Goal: Information Seeking & Learning: Learn about a topic

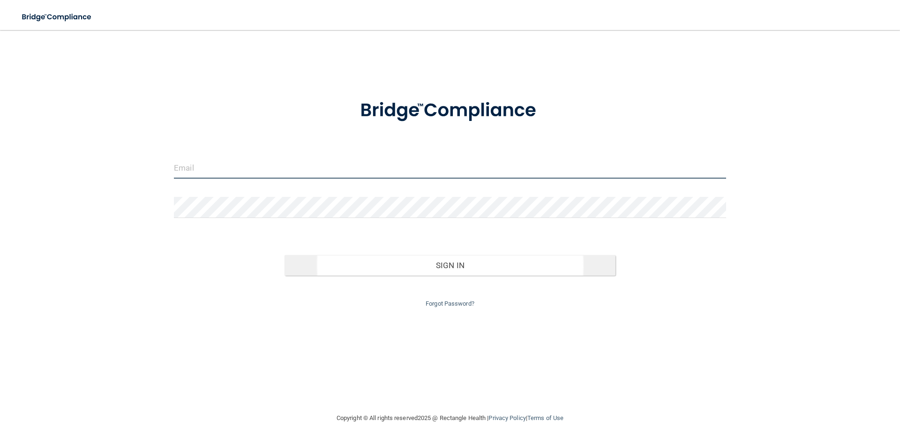
type input "[EMAIL_ADDRESS][DOMAIN_NAME]"
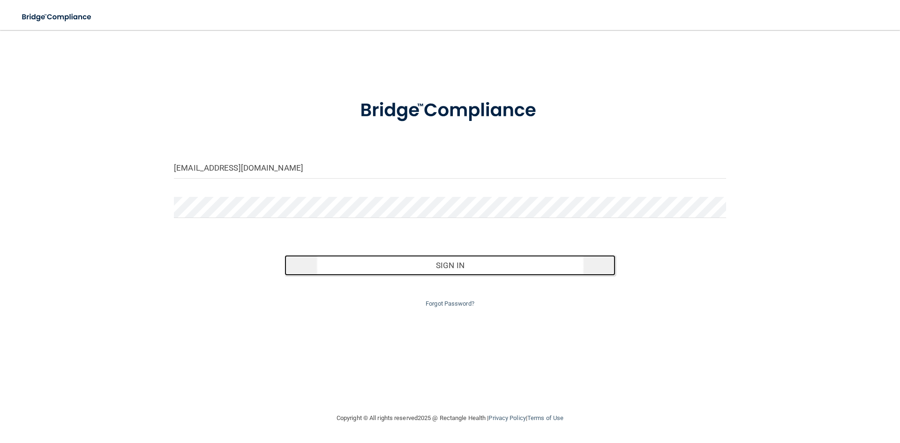
click at [421, 273] on button "Sign In" at bounding box center [449, 265] width 331 height 21
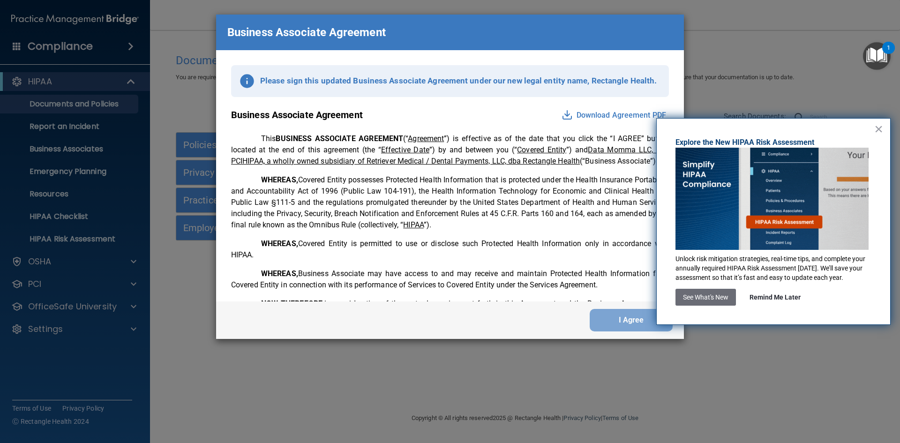
click at [770, 300] on button "Remind Me Later" at bounding box center [775, 297] width 66 height 17
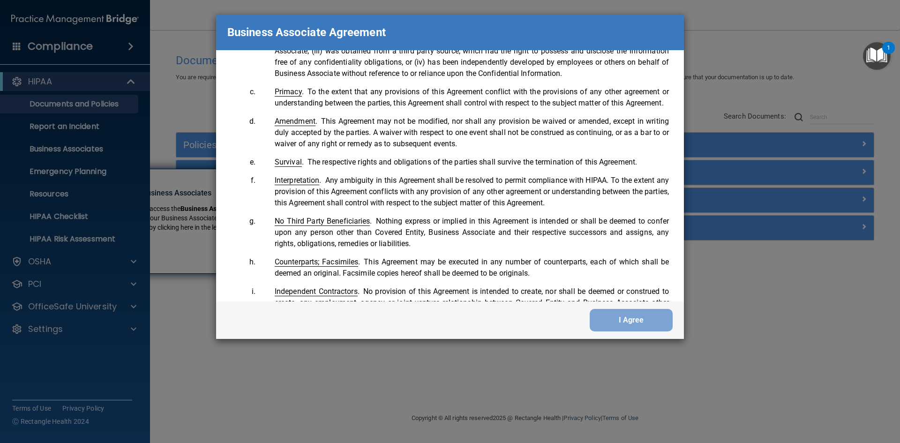
scroll to position [1911, 0]
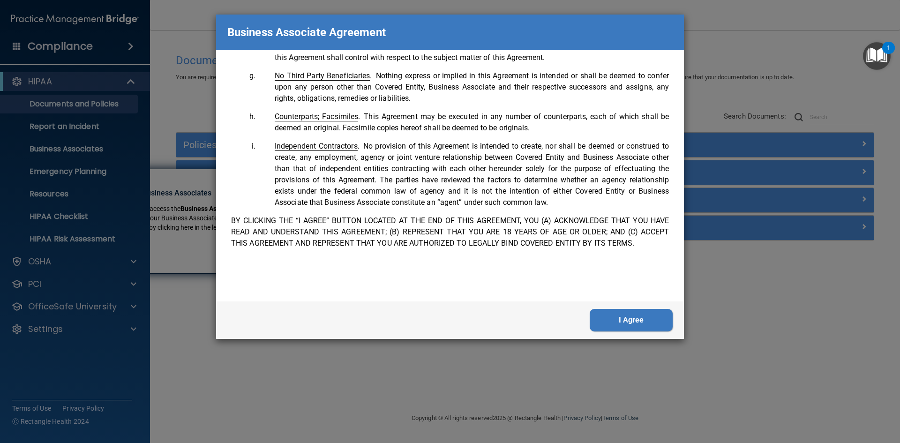
click at [637, 322] on button "I Agree" at bounding box center [631, 320] width 83 height 22
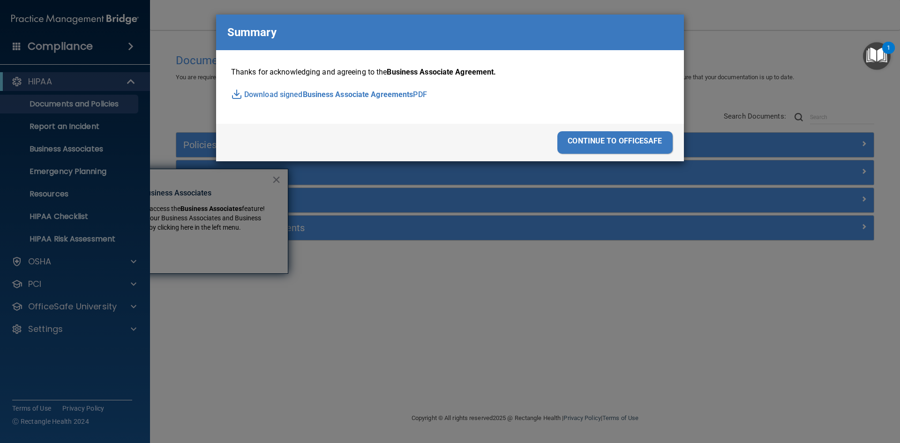
click at [606, 146] on div "continue to officesafe" at bounding box center [614, 142] width 115 height 22
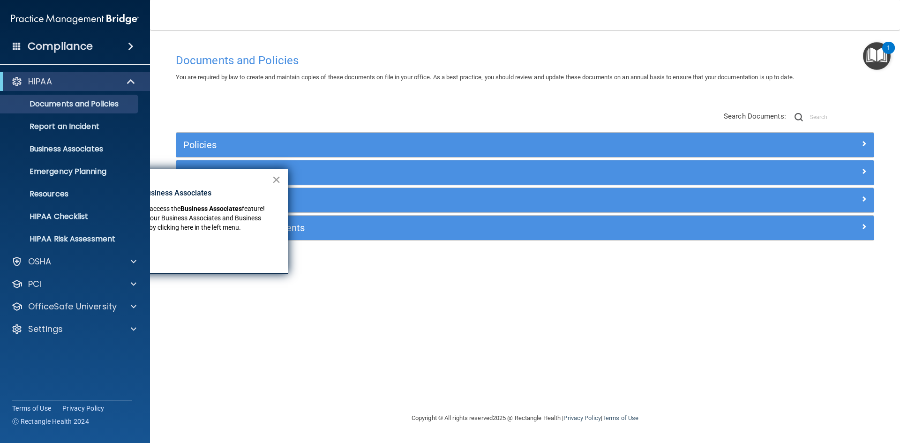
click at [275, 177] on button "×" at bounding box center [276, 179] width 9 height 15
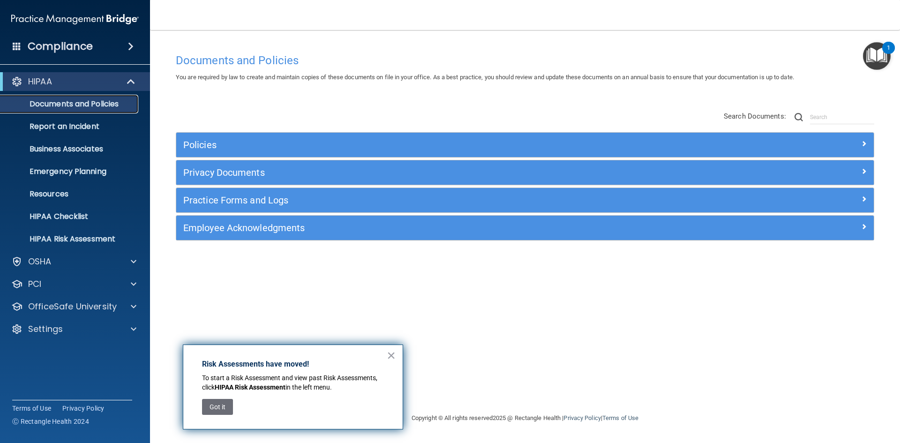
click at [88, 103] on p "Documents and Policies" at bounding box center [70, 103] width 128 height 9
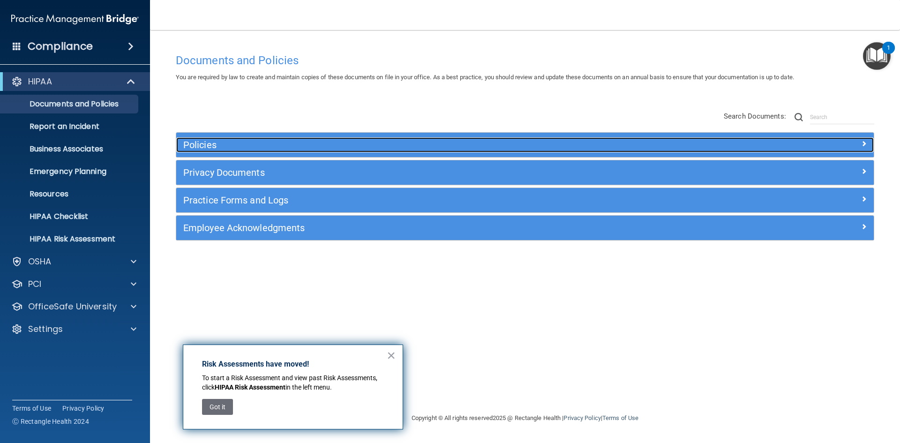
click at [492, 141] on h5 "Policies" at bounding box center [437, 145] width 509 height 10
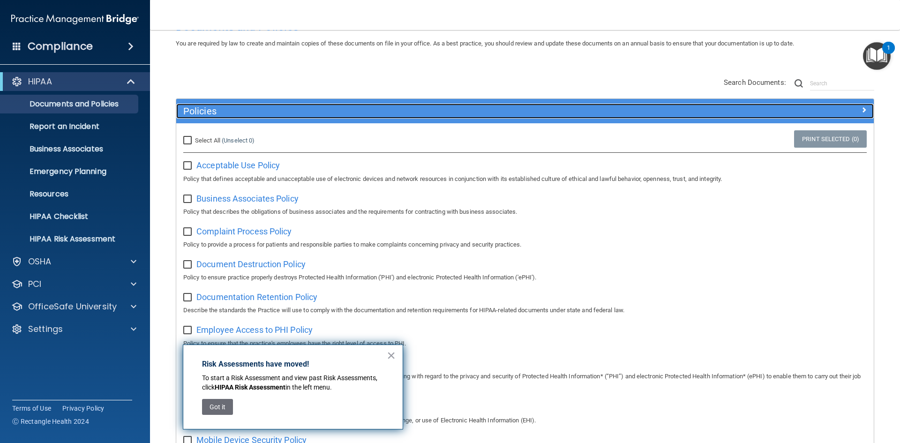
scroll to position [1, 0]
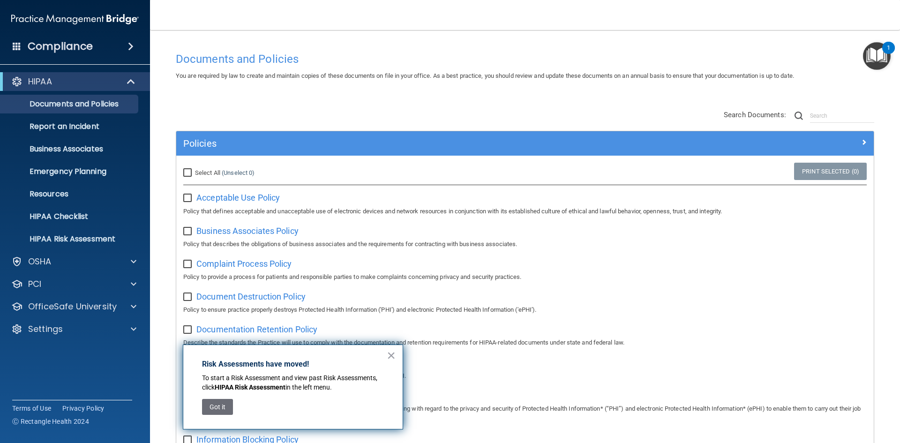
click at [190, 167] on div "Select All (Unselect 0) Unselect All" at bounding box center [292, 173] width 232 height 21
click at [188, 172] on input "Select All (Unselect 0) Unselect All" at bounding box center [188, 172] width 11 height 7
checkbox input "true"
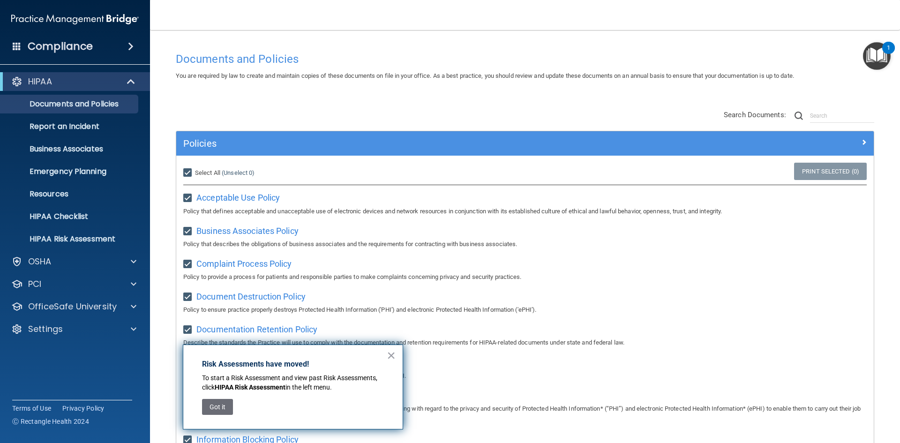
checkbox input "true"
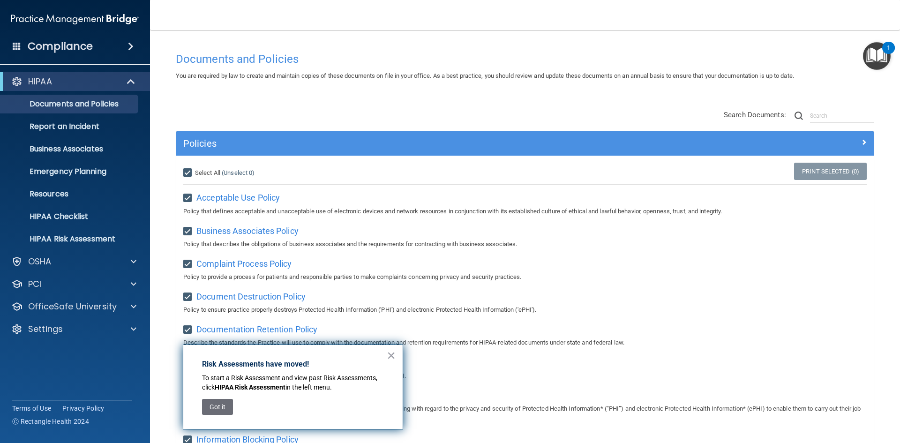
checkbox input "true"
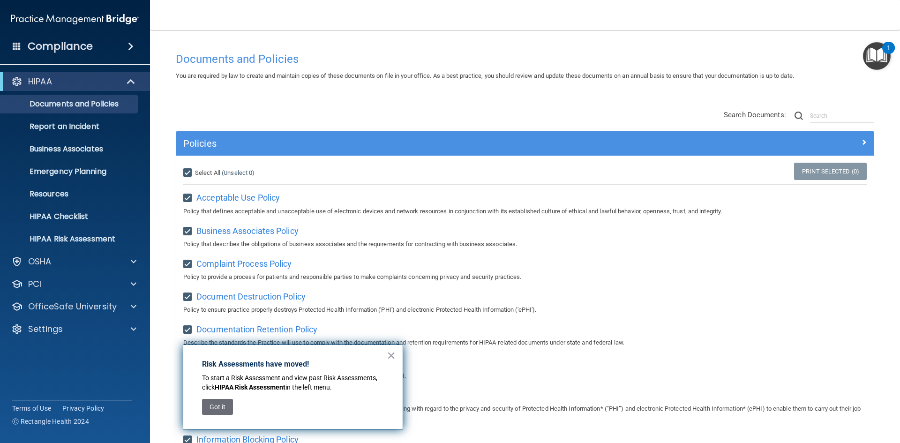
checkbox input "true"
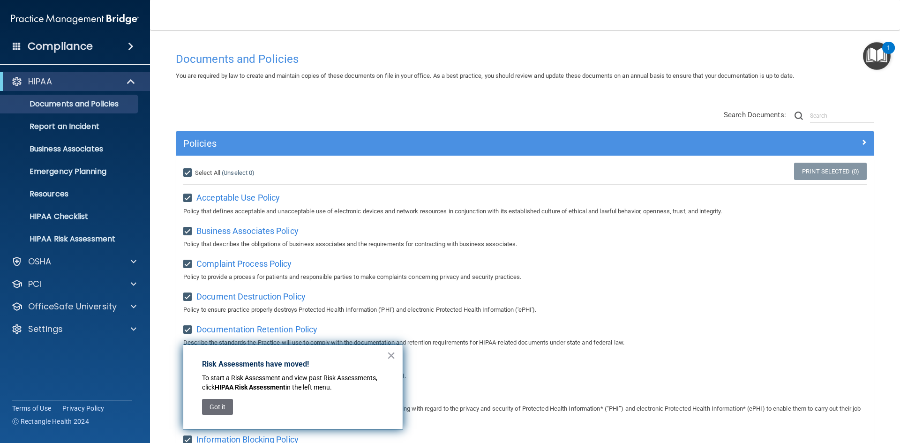
checkbox input "true"
click at [219, 411] on button "Got it" at bounding box center [217, 407] width 31 height 16
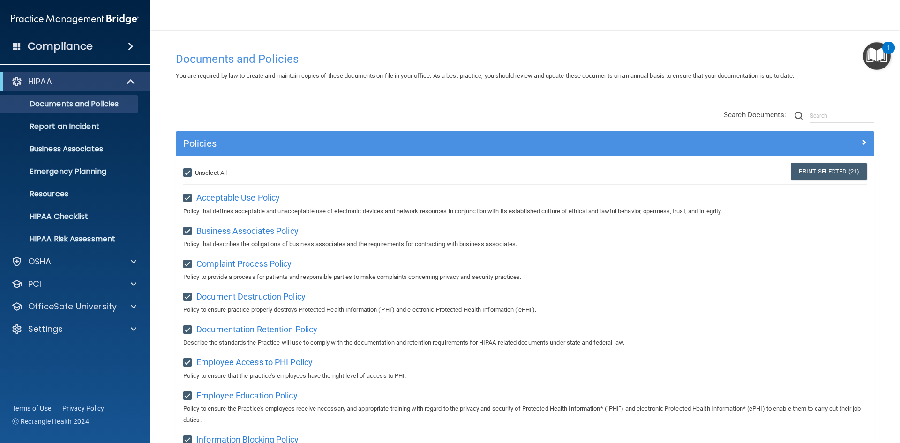
click at [66, 45] on h4 "Compliance" at bounding box center [60, 46] width 65 height 13
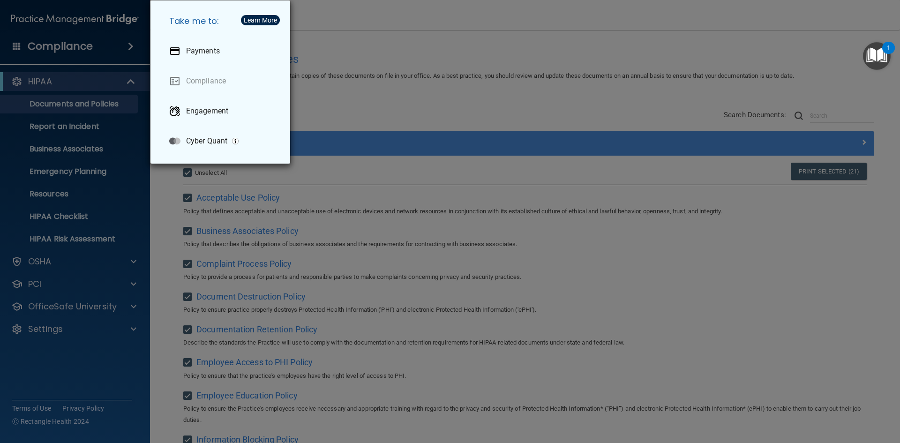
click at [11, 232] on div "Take me to: Payments Compliance Engagement Cyber Quant" at bounding box center [450, 221] width 900 height 443
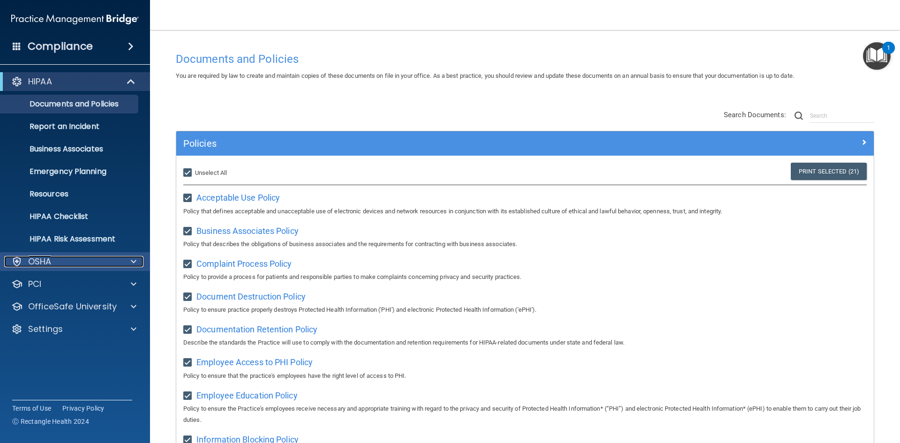
click at [45, 263] on p "OSHA" at bounding box center [39, 261] width 23 height 11
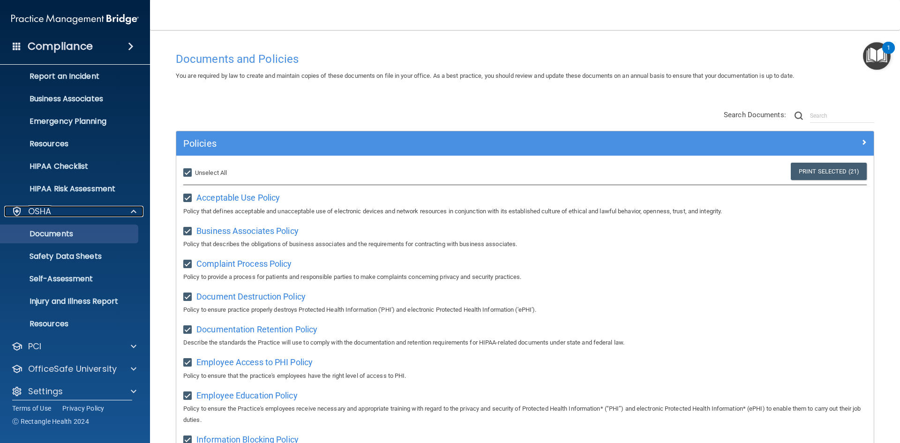
scroll to position [59, 0]
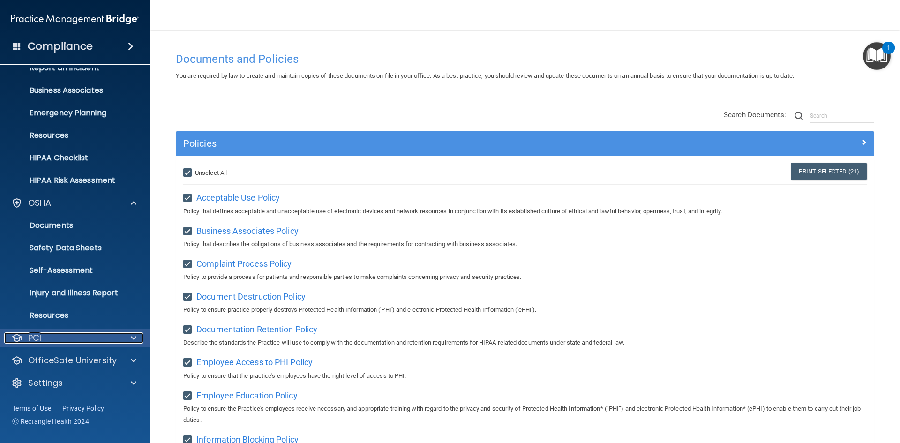
click at [40, 340] on p "PCI" at bounding box center [34, 337] width 13 height 11
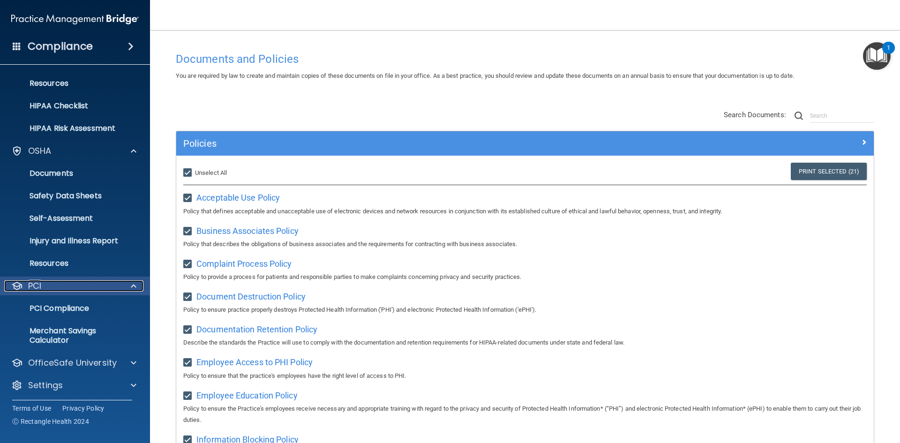
scroll to position [113, 0]
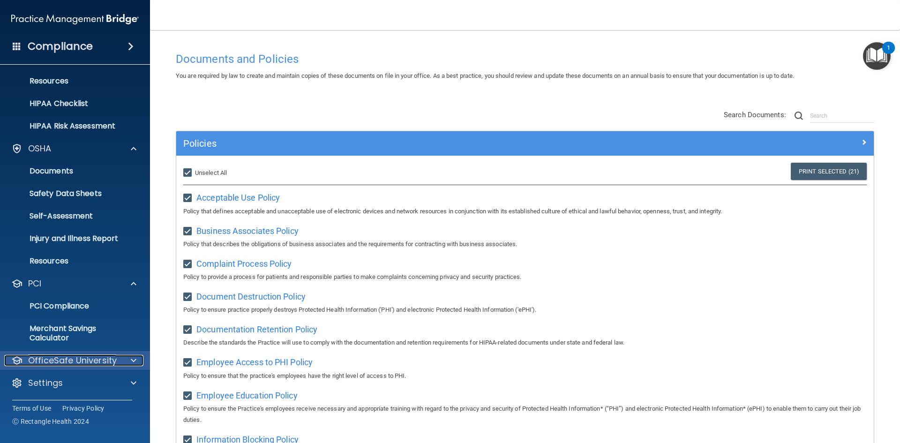
click at [81, 362] on p "OfficeSafe University" at bounding box center [72, 360] width 89 height 11
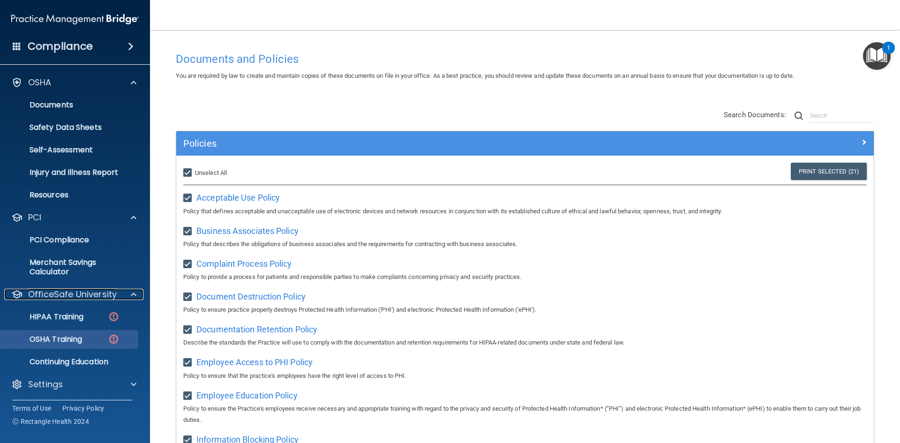
scroll to position [180, 0]
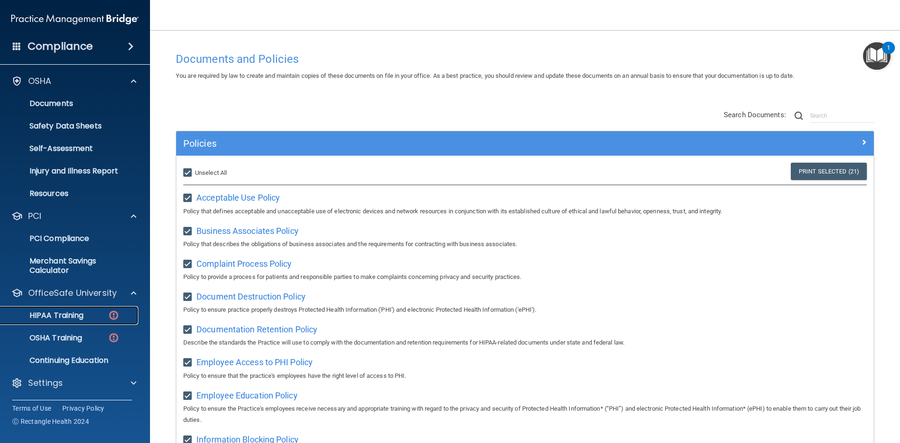
click at [116, 316] on img at bounding box center [114, 315] width 12 height 12
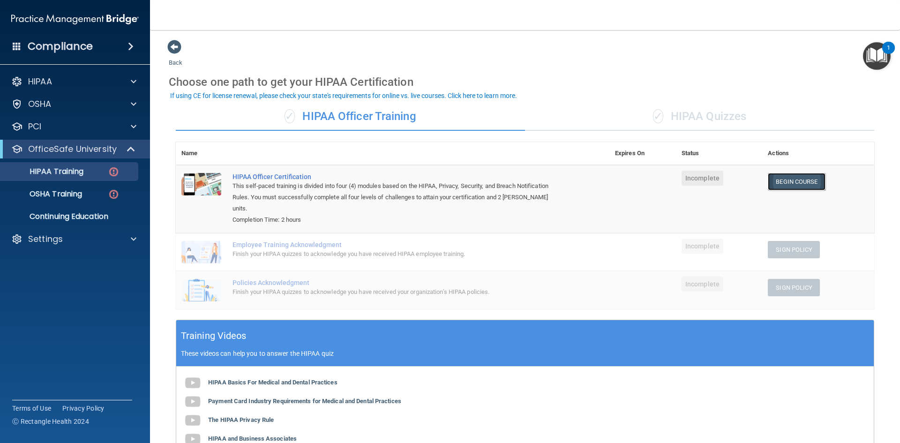
click at [775, 185] on link "Begin Course" at bounding box center [796, 181] width 57 height 17
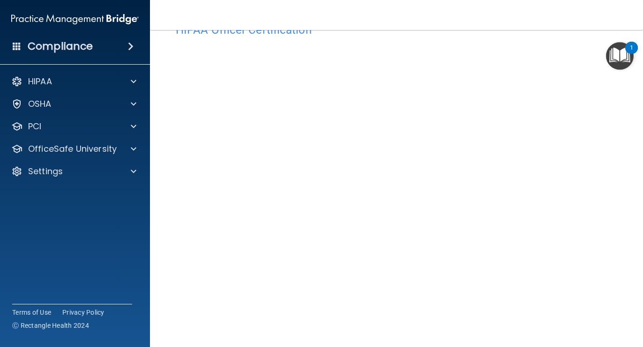
scroll to position [47, 0]
click at [505, 347] on link "Terms of Use" at bounding box center [492, 347] width 36 height 7
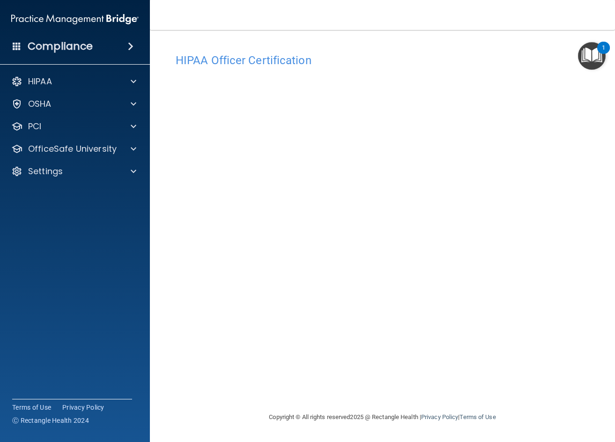
click at [164, 135] on main "HIPAA Officer Certification This course doesn’t expire until . Are you sure you…" at bounding box center [382, 236] width 465 height 412
click at [587, 347] on footer "Copyright © All rights reserved 2025 @ Rectangle Health | Privacy Policy | Term…" at bounding box center [383, 418] width 428 height 30
click at [165, 130] on main "HIPAA Officer Certification This course doesn’t expire until . Are you sure you…" at bounding box center [382, 236] width 465 height 412
click at [172, 240] on div "HIPAA Officer Certification This course doesn’t expire until . Are you sure you…" at bounding box center [383, 230] width 428 height 363
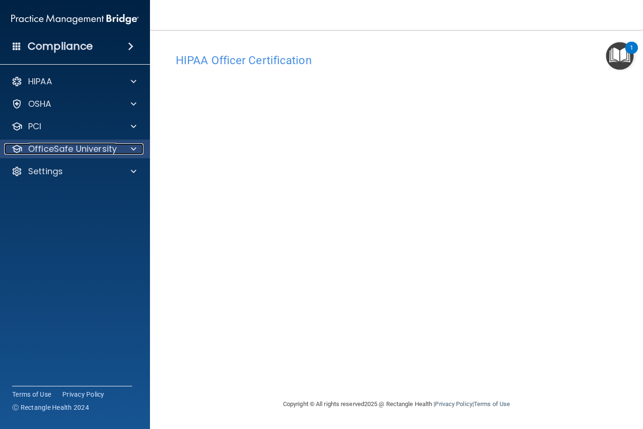
click at [99, 150] on p "OfficeSafe University" at bounding box center [72, 148] width 89 height 11
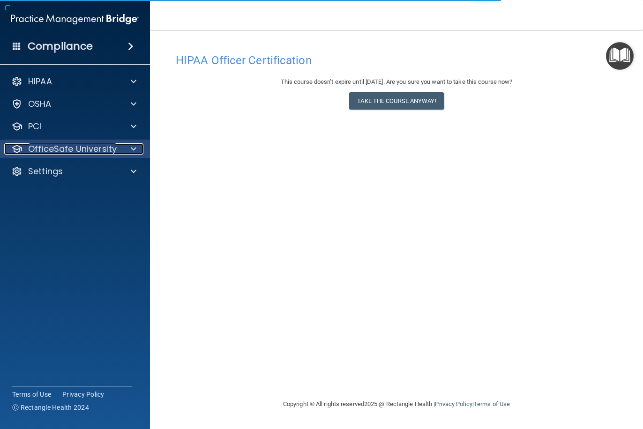
click at [99, 152] on p "OfficeSafe University" at bounding box center [72, 148] width 89 height 11
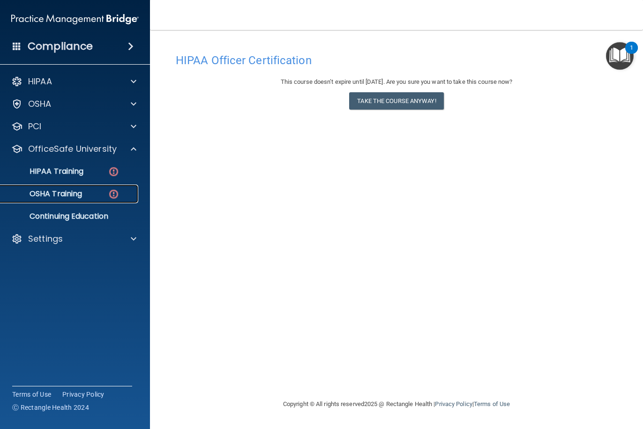
click at [112, 193] on img at bounding box center [114, 194] width 12 height 12
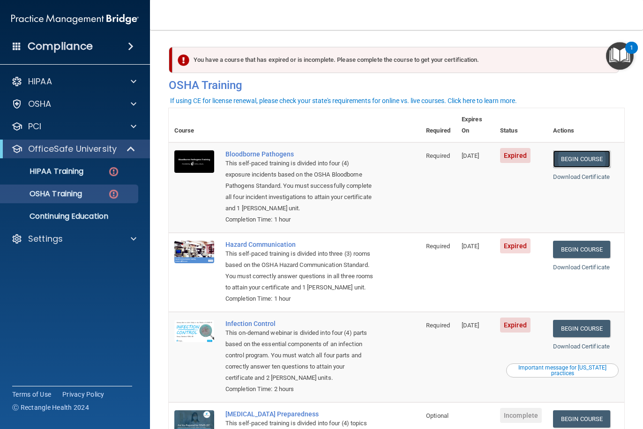
click at [563, 150] on link "Begin Course" at bounding box center [581, 158] width 57 height 17
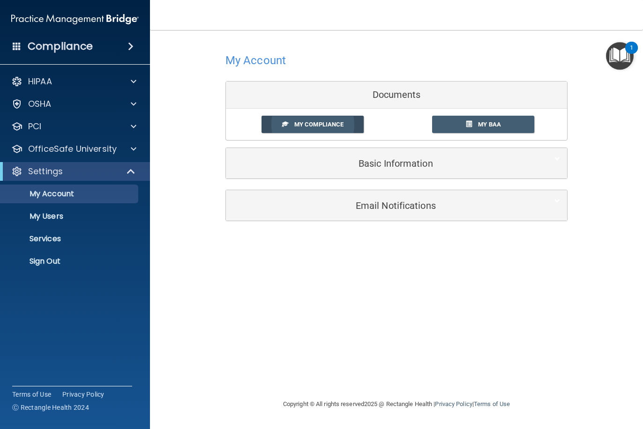
click at [314, 125] on span "My Compliance" at bounding box center [318, 124] width 49 height 7
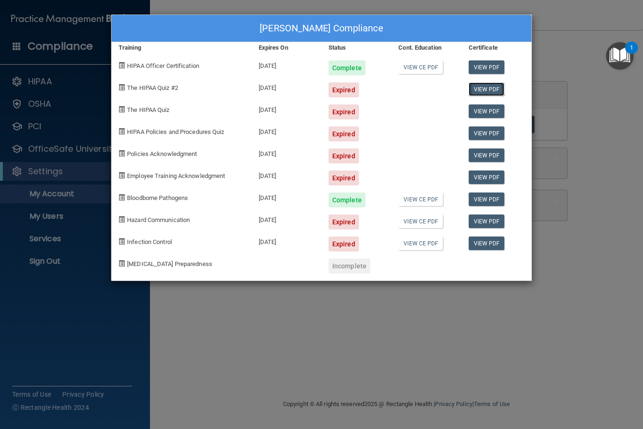
click at [485, 95] on link "View PDF" at bounding box center [487, 89] width 36 height 14
click at [92, 326] on div "Lindsay Davidson's Compliance Training Expires On Status Cont. Education Certif…" at bounding box center [321, 214] width 643 height 429
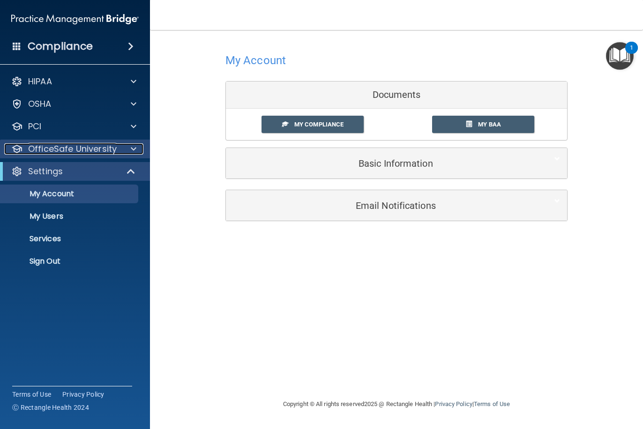
click at [49, 148] on p "OfficeSafe University" at bounding box center [72, 148] width 89 height 11
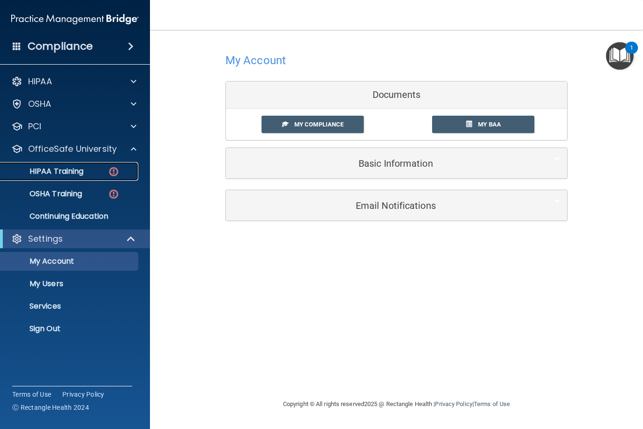
click at [64, 177] on link "HIPAA Training" at bounding box center [65, 171] width 148 height 19
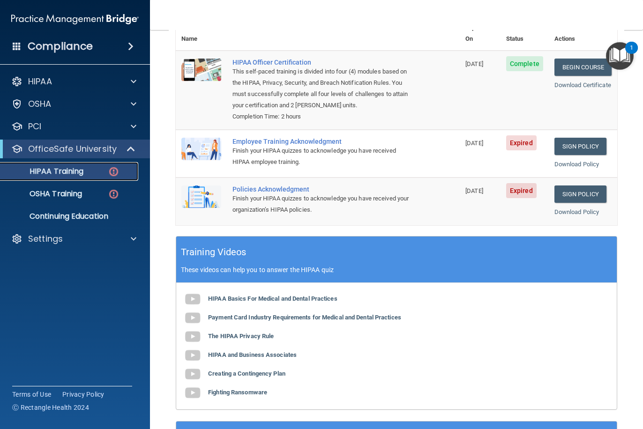
scroll to position [72, 0]
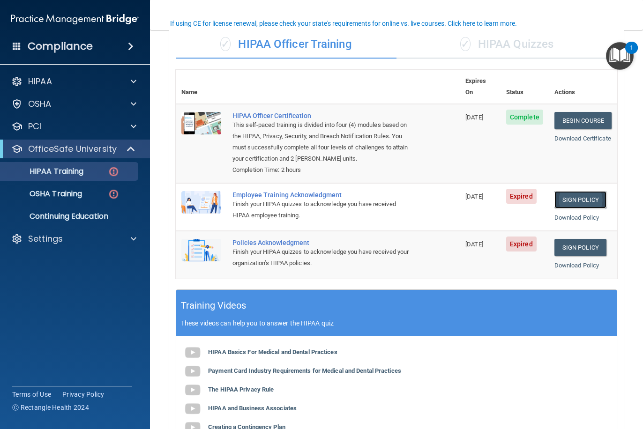
click at [565, 191] on link "Sign Policy" at bounding box center [580, 199] width 52 height 17
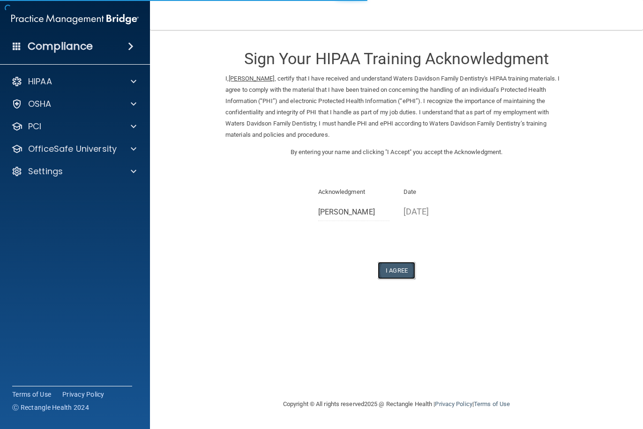
click at [395, 270] on button "I Agree" at bounding box center [396, 270] width 37 height 17
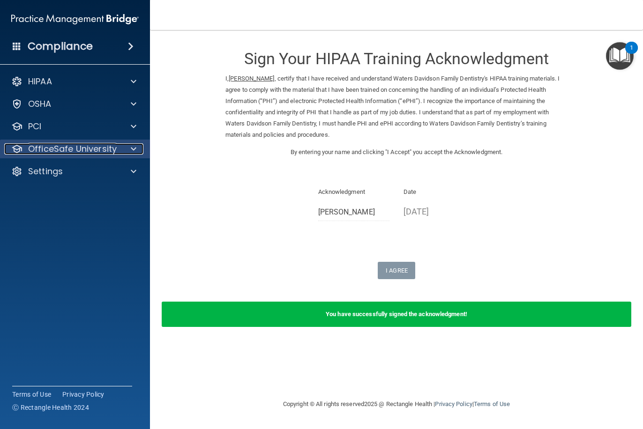
click at [77, 149] on p "OfficeSafe University" at bounding box center [72, 148] width 89 height 11
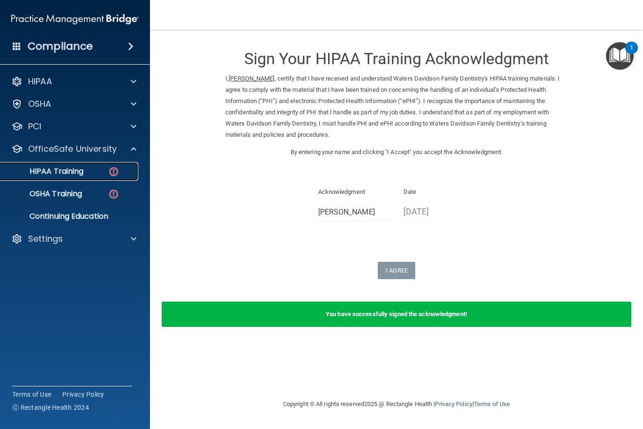
click at [94, 175] on div "HIPAA Training" at bounding box center [70, 171] width 128 height 9
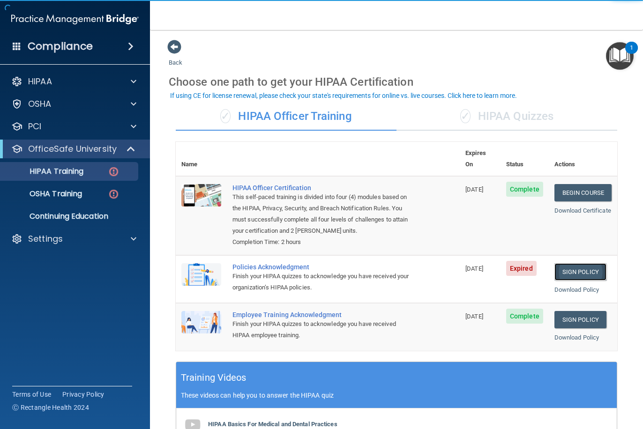
click at [572, 263] on link "Sign Policy" at bounding box center [580, 271] width 52 height 17
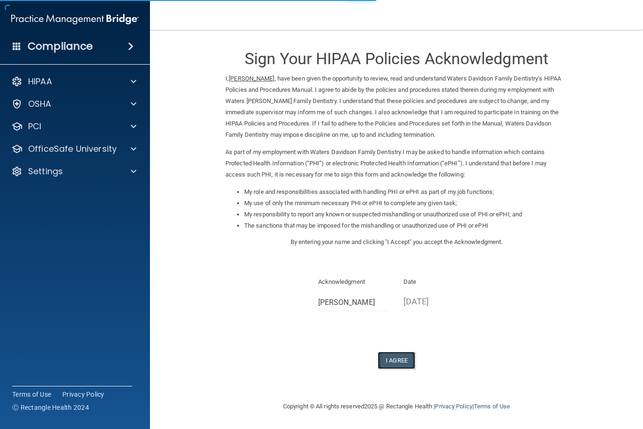
click at [398, 359] on button "I Agree" at bounding box center [396, 360] width 37 height 17
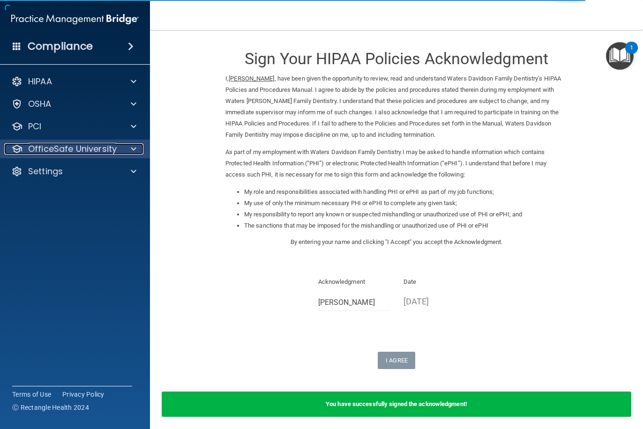
click at [84, 150] on p "OfficeSafe University" at bounding box center [72, 148] width 89 height 11
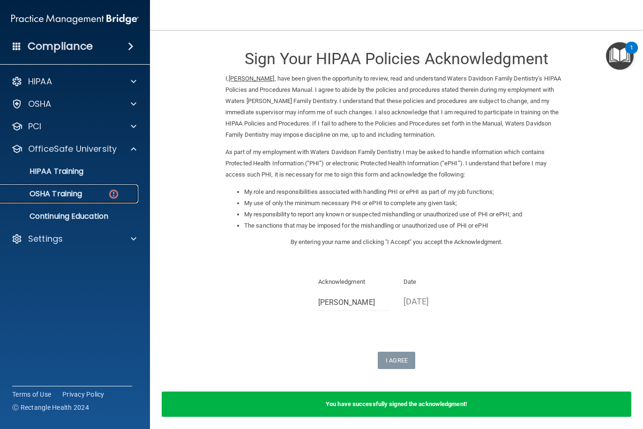
click at [74, 194] on p "OSHA Training" at bounding box center [44, 193] width 76 height 9
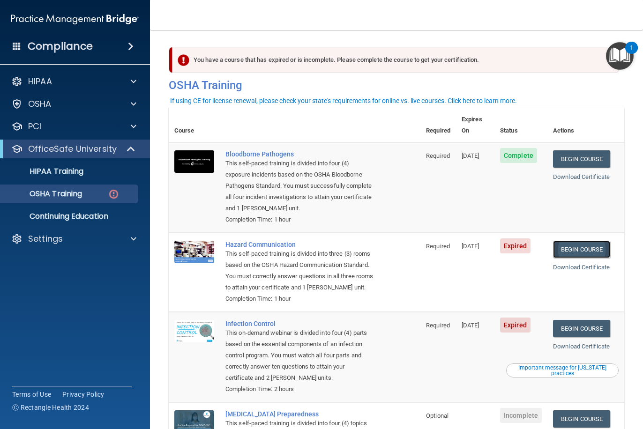
click at [571, 254] on link "Begin Course" at bounding box center [581, 249] width 57 height 17
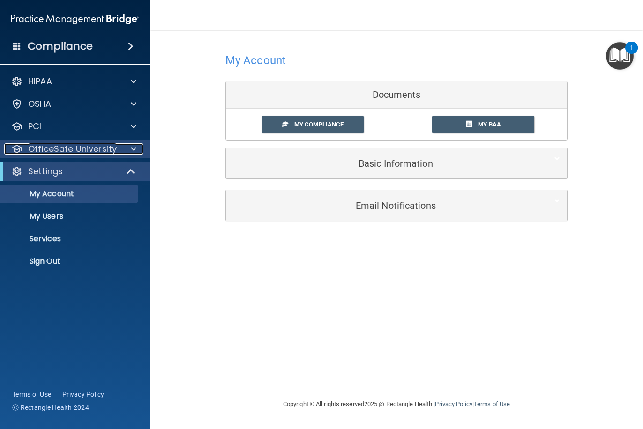
click at [75, 151] on p "OfficeSafe University" at bounding box center [72, 148] width 89 height 11
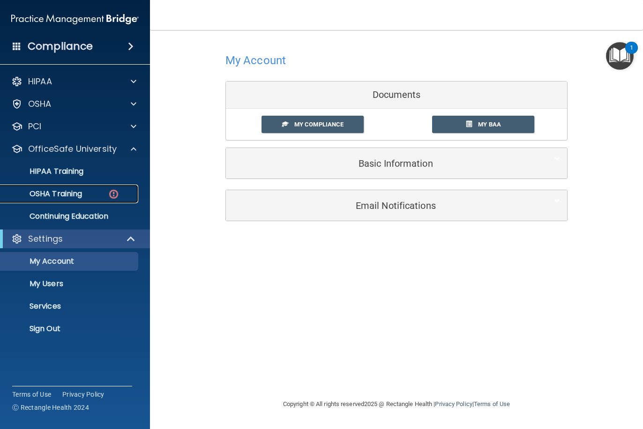
click at [75, 194] on p "OSHA Training" at bounding box center [44, 193] width 76 height 9
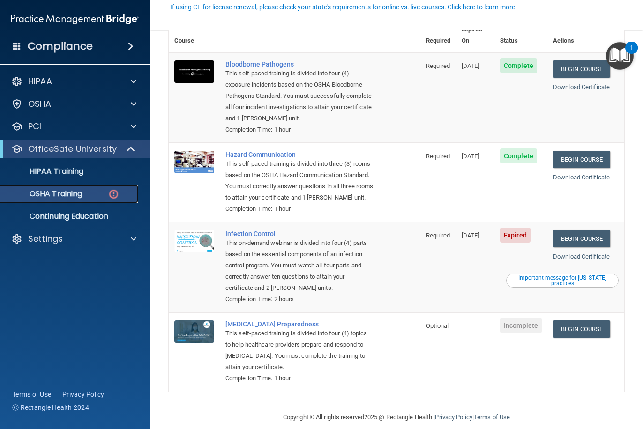
scroll to position [94, 0]
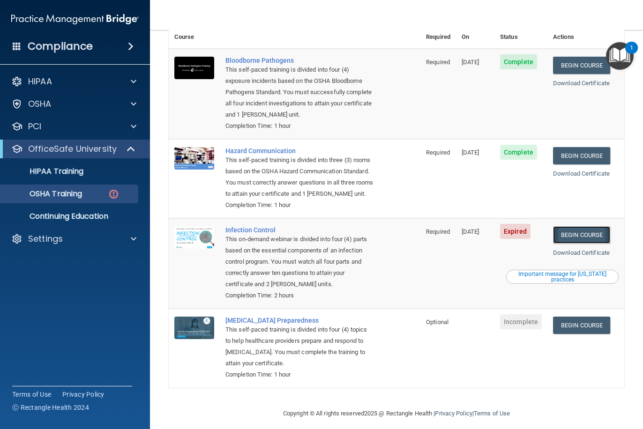
click at [584, 244] on link "Begin Course" at bounding box center [581, 234] width 57 height 17
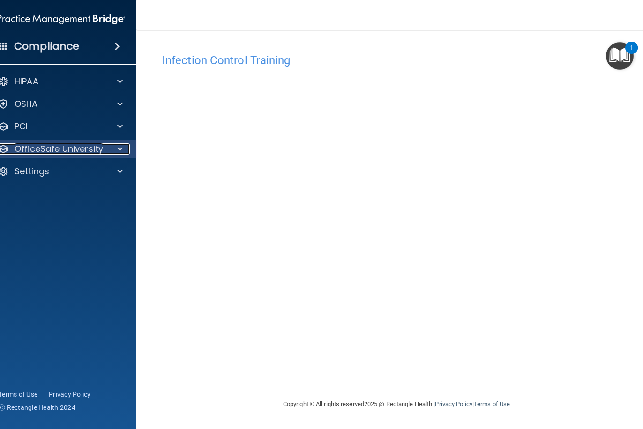
click at [74, 152] on p "OfficeSafe University" at bounding box center [59, 148] width 89 height 11
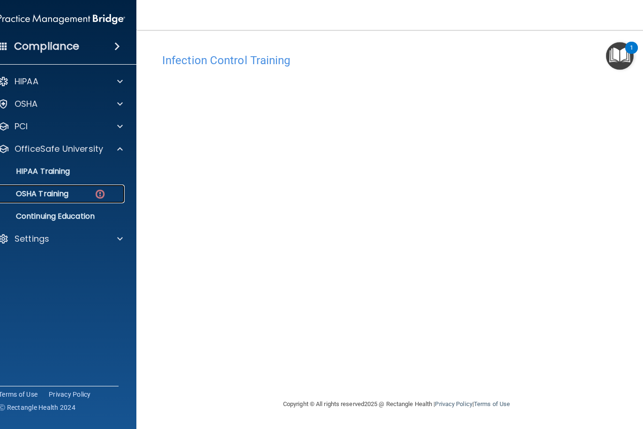
click at [70, 190] on div "OSHA Training" at bounding box center [57, 193] width 128 height 9
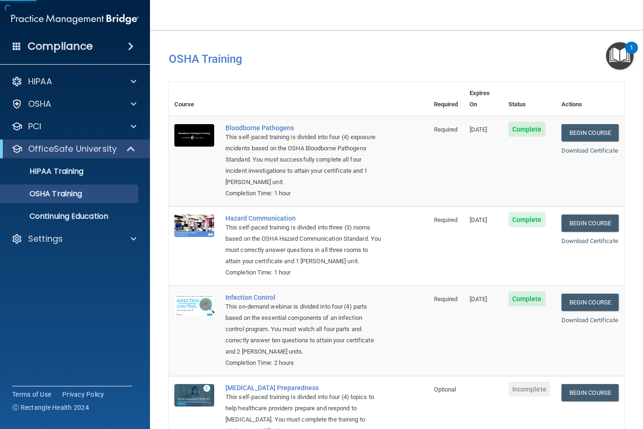
drag, startPoint x: 160, startPoint y: 203, endPoint x: 403, endPoint y: 241, distance: 245.7
click at [403, 241] on td "Hazard Communication This self-paced training is divided into three (3) rooms b…" at bounding box center [324, 246] width 209 height 79
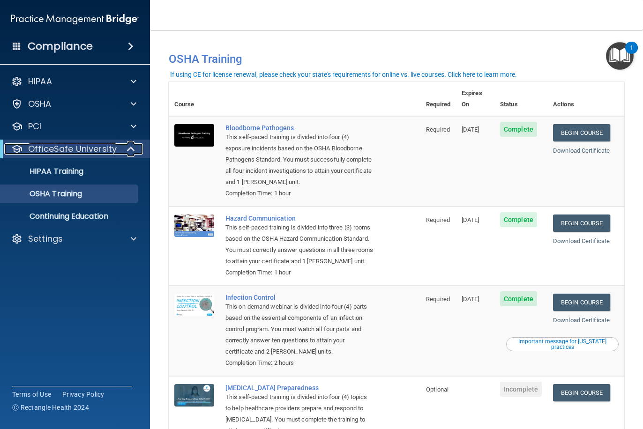
click at [78, 150] on p "OfficeSafe University" at bounding box center [72, 148] width 89 height 11
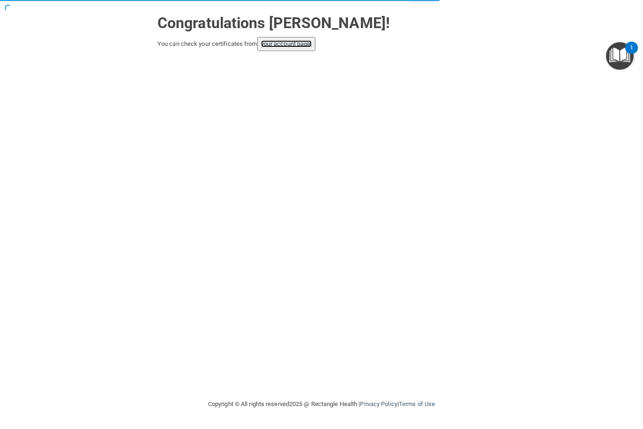
click at [295, 43] on link "your account page!" at bounding box center [286, 43] width 51 height 7
